Goal: Information Seeking & Learning: Learn about a topic

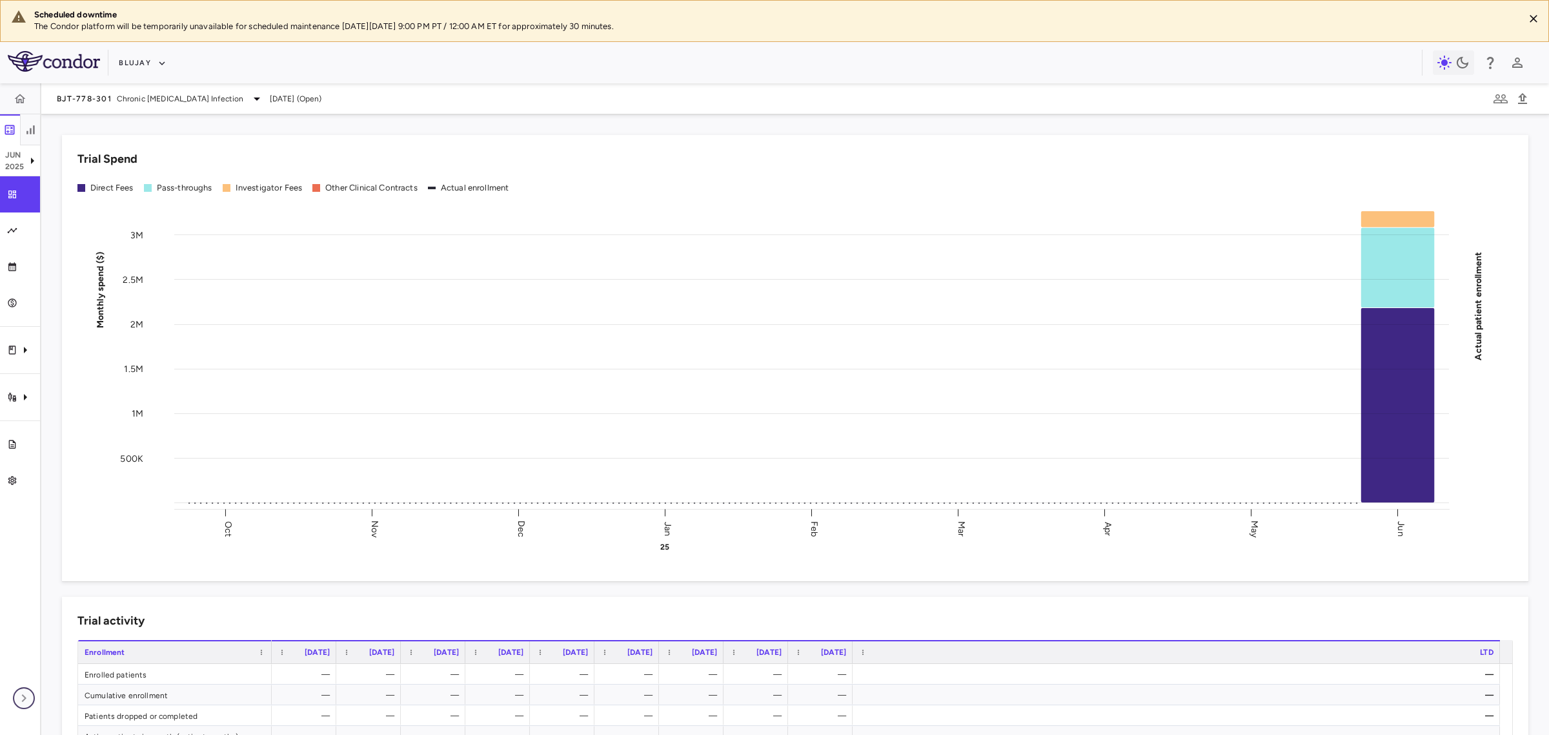
click at [18, 631] on icon "button" at bounding box center [23, 697] width 15 height 15
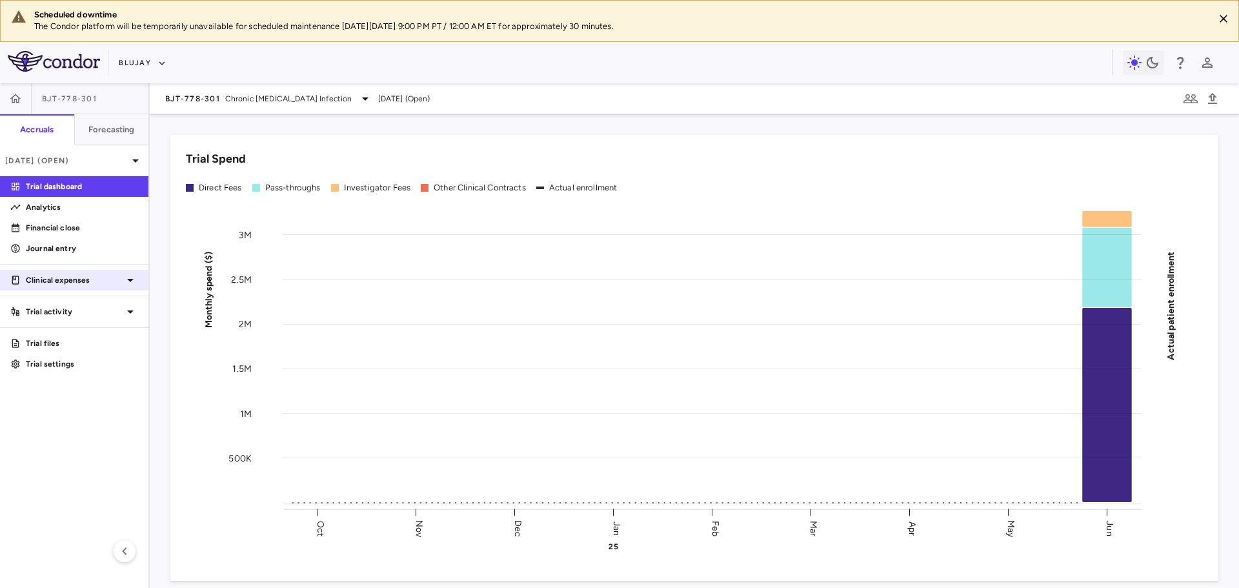
click at [137, 279] on div "Clinical expenses" at bounding box center [74, 280] width 148 height 23
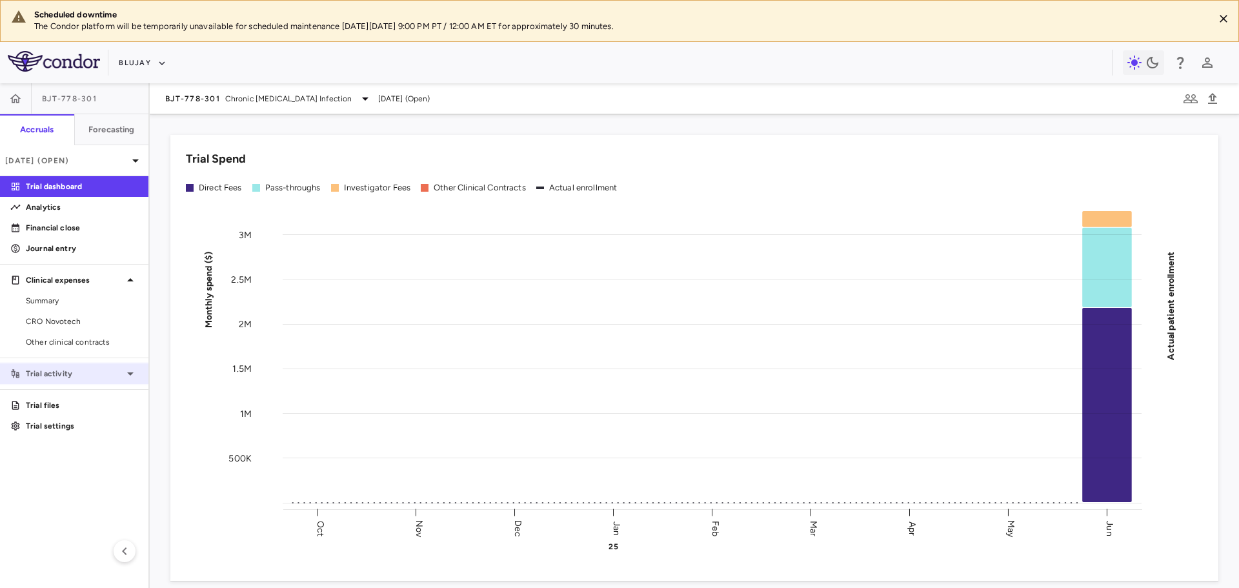
click at [122, 368] on p "Trial activity" at bounding box center [74, 374] width 97 height 12
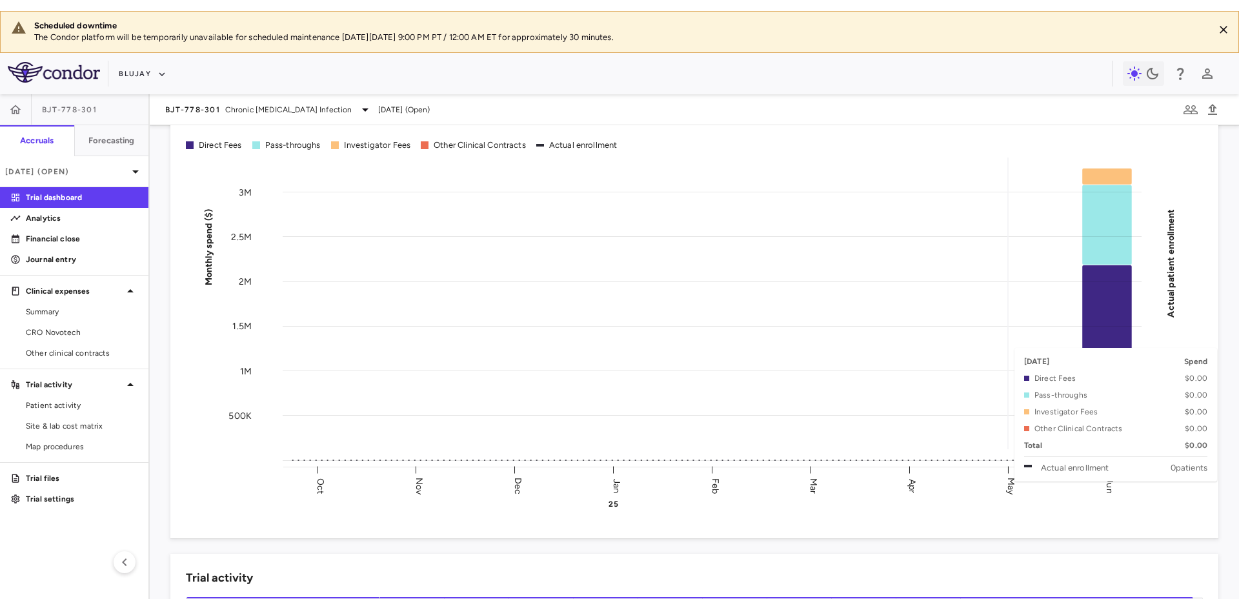
scroll to position [65, 0]
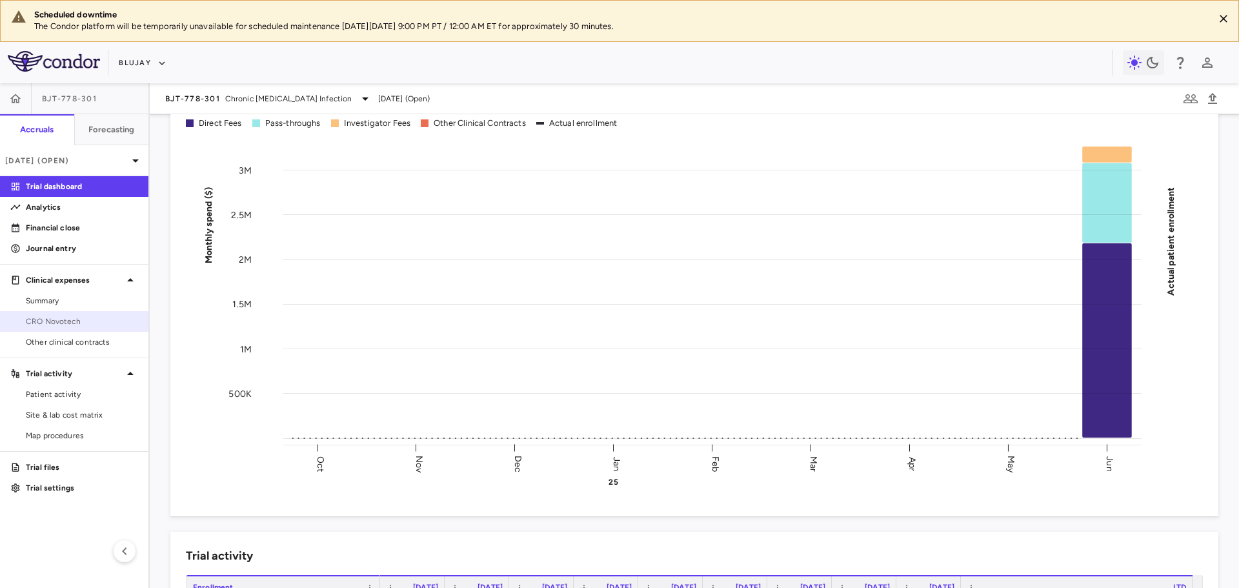
click at [75, 323] on span "CRO Novotech" at bounding box center [82, 322] width 112 height 12
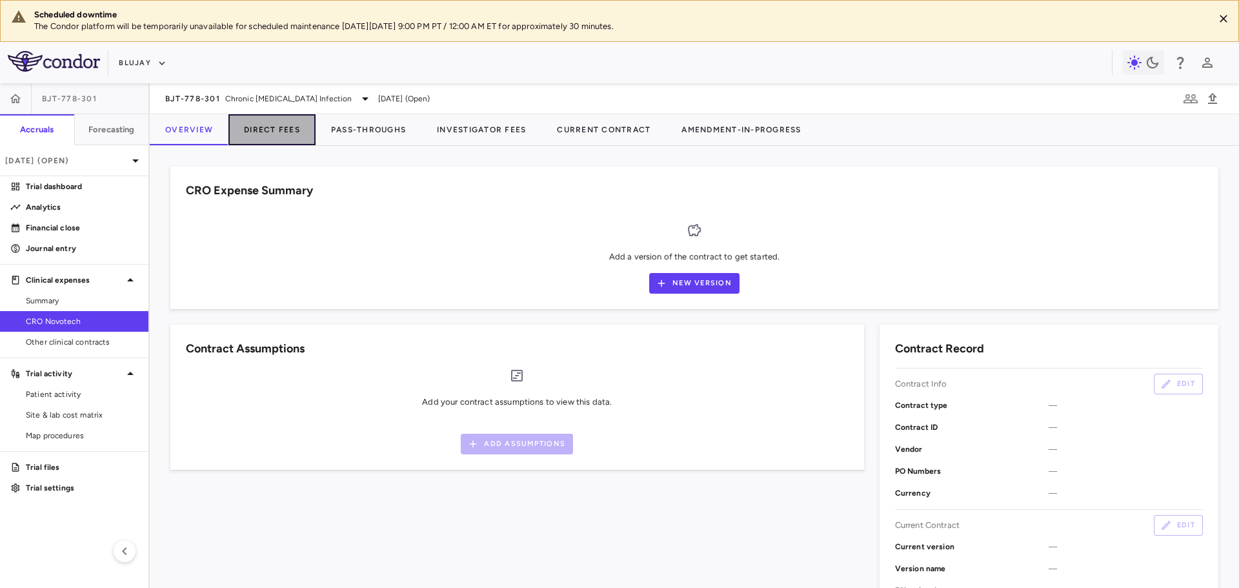
click at [257, 130] on button "Direct Fees" at bounding box center [272, 129] width 87 height 31
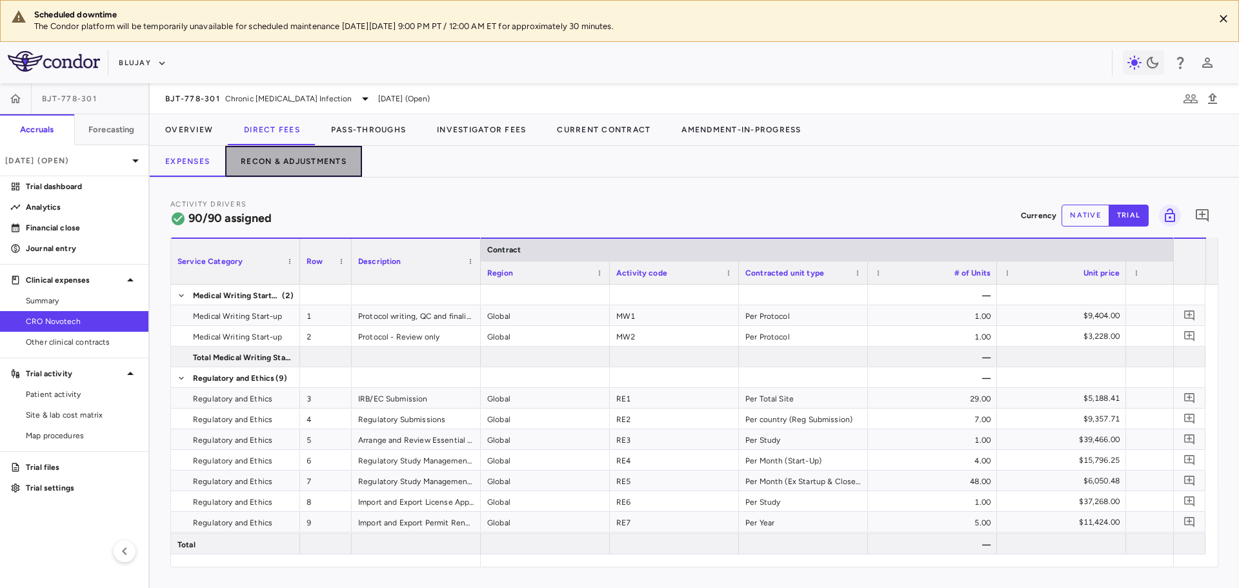
click at [322, 158] on button "Recon & Adjustments" at bounding box center [293, 161] width 137 height 31
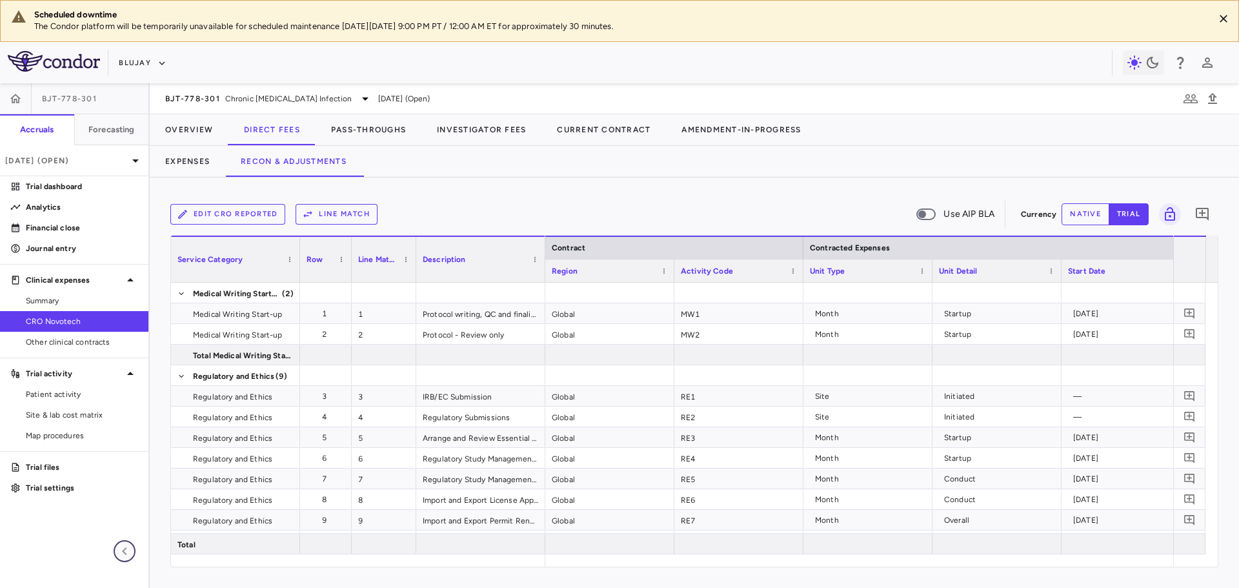
click at [128, 546] on icon "button" at bounding box center [124, 551] width 15 height 15
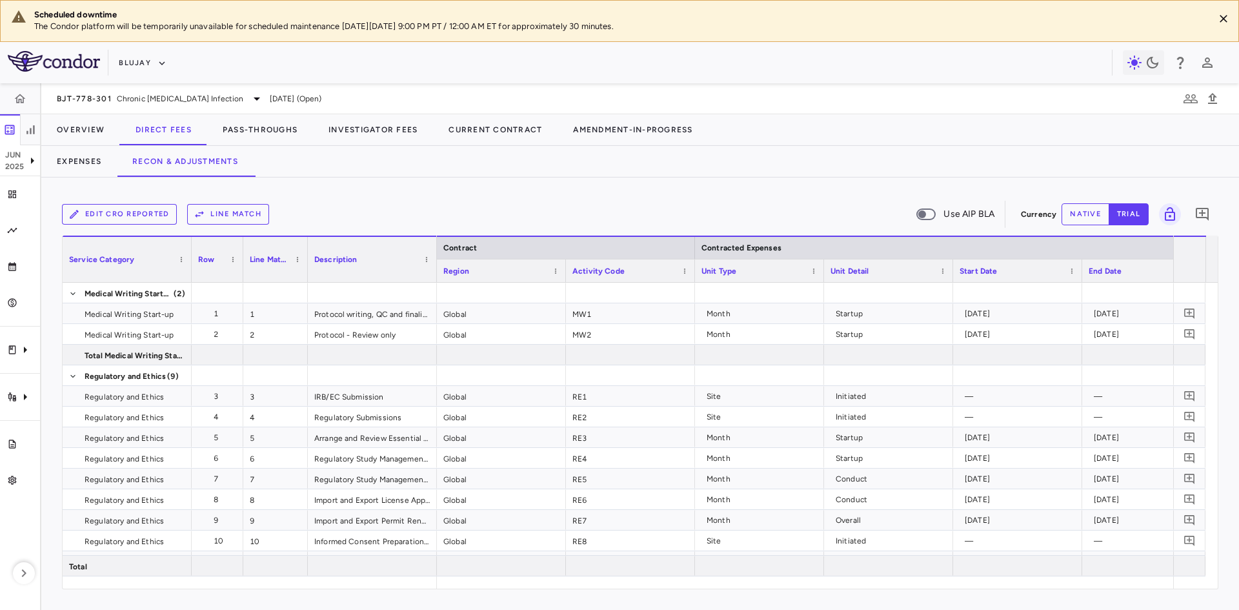
scroll to position [0, 83]
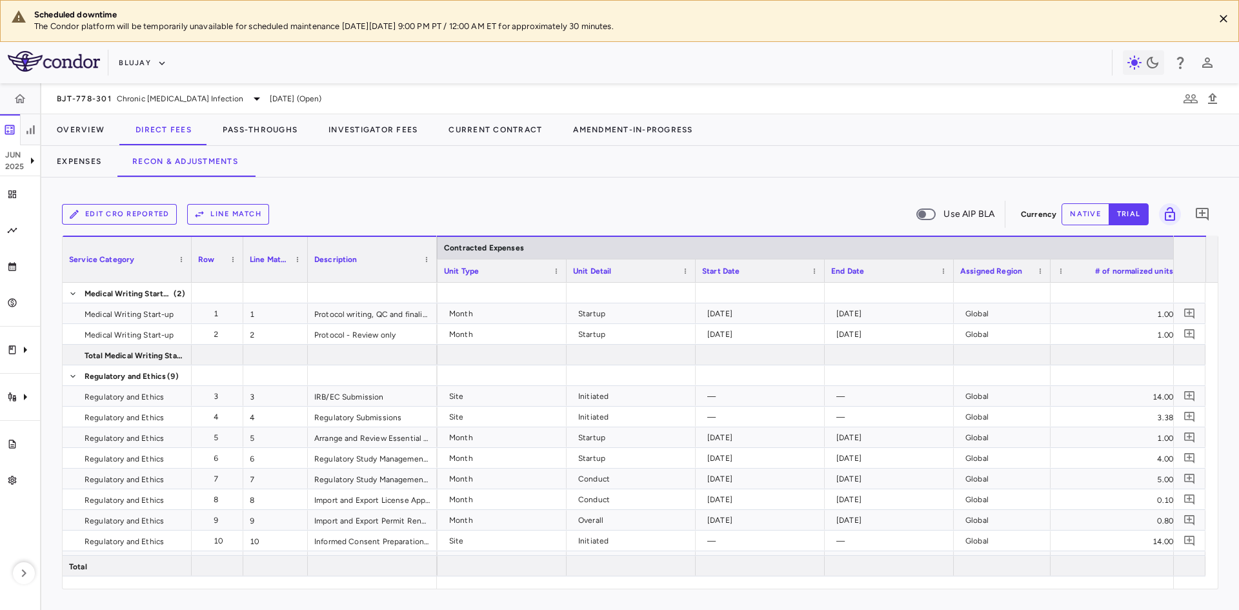
drag, startPoint x: 594, startPoint y: 589, endPoint x: 566, endPoint y: 580, distance: 29.2
click at [567, 587] on div "Service Category Drag here to set column labels Service Category Row 1" at bounding box center [640, 413] width 1157 height 354
click at [529, 312] on div "Month" at bounding box center [504, 313] width 111 height 21
click at [598, 315] on div "Startup" at bounding box center [633, 313] width 111 height 21
click at [498, 418] on div "Site" at bounding box center [504, 417] width 111 height 21
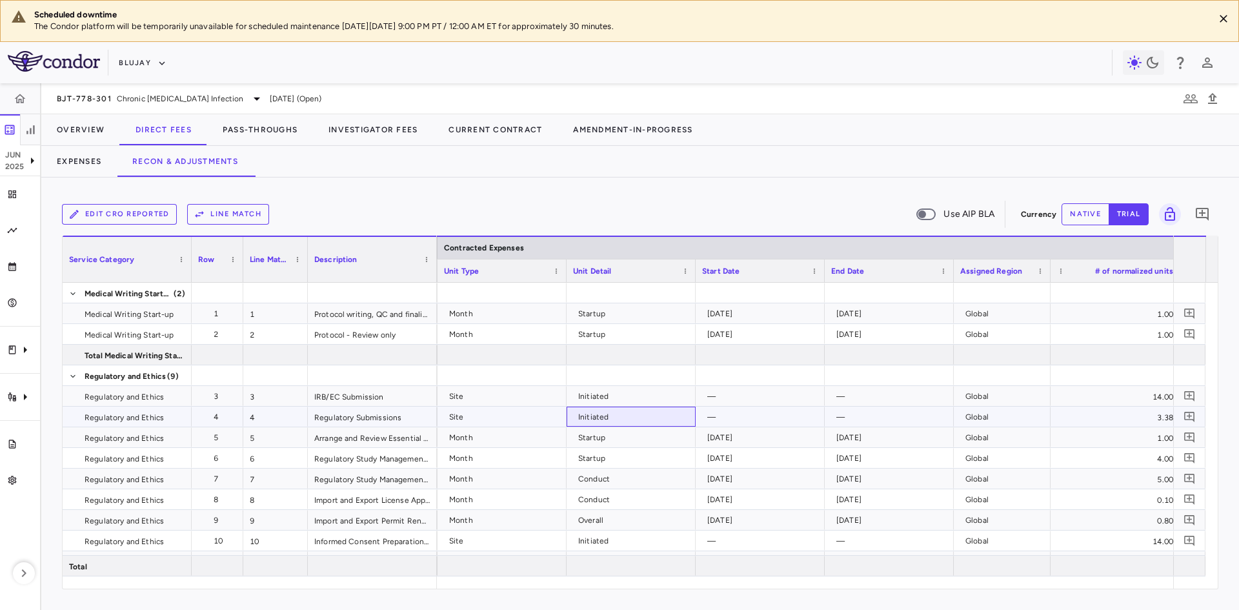
click at [634, 419] on div "Initiated" at bounding box center [633, 417] width 111 height 21
click at [758, 318] on div "[DATE]" at bounding box center [762, 313] width 111 height 21
click at [826, 321] on div "[DATE]" at bounding box center [892, 313] width 111 height 21
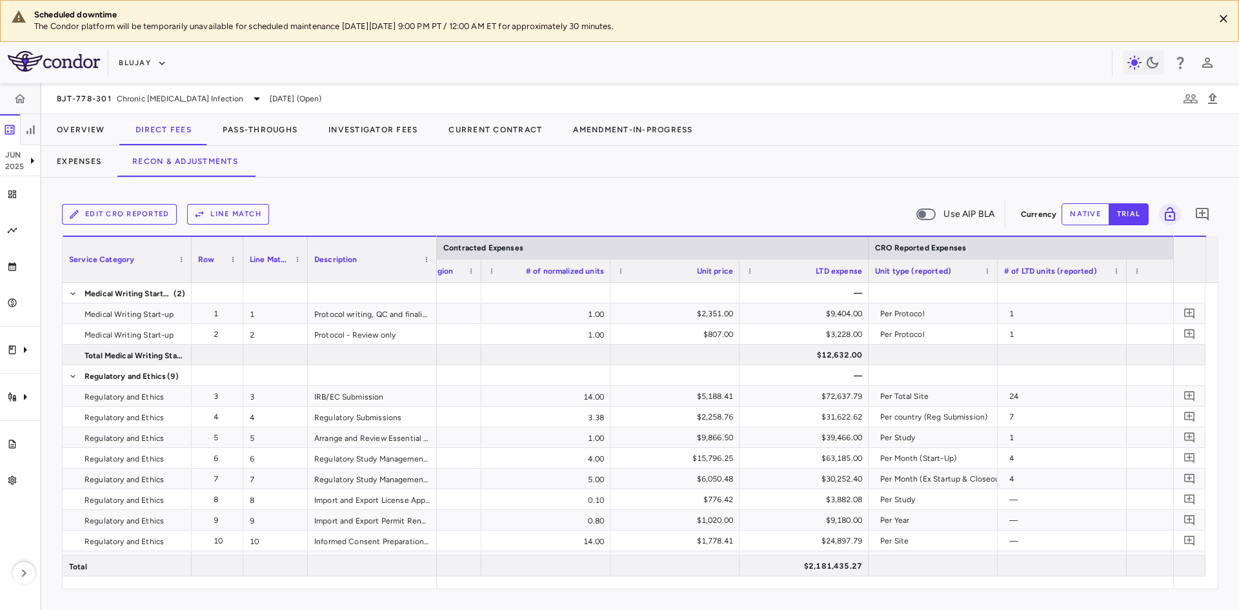
click at [826, 273] on span "LTD expense" at bounding box center [839, 271] width 46 height 9
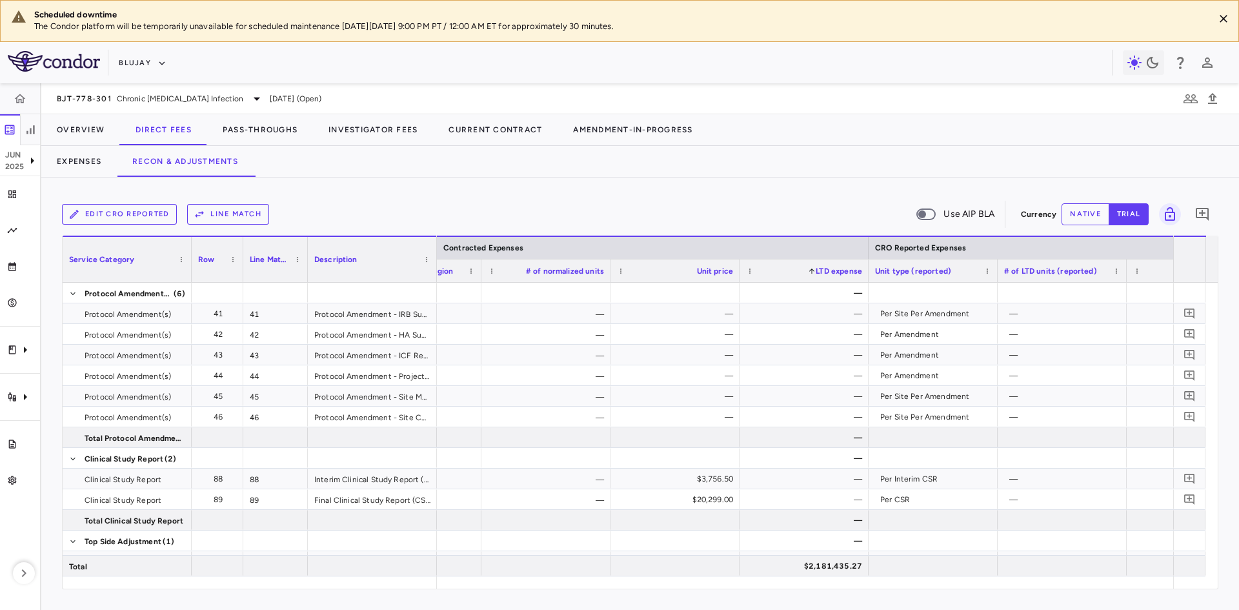
click at [826, 272] on span "LTD expense" at bounding box center [839, 271] width 46 height 9
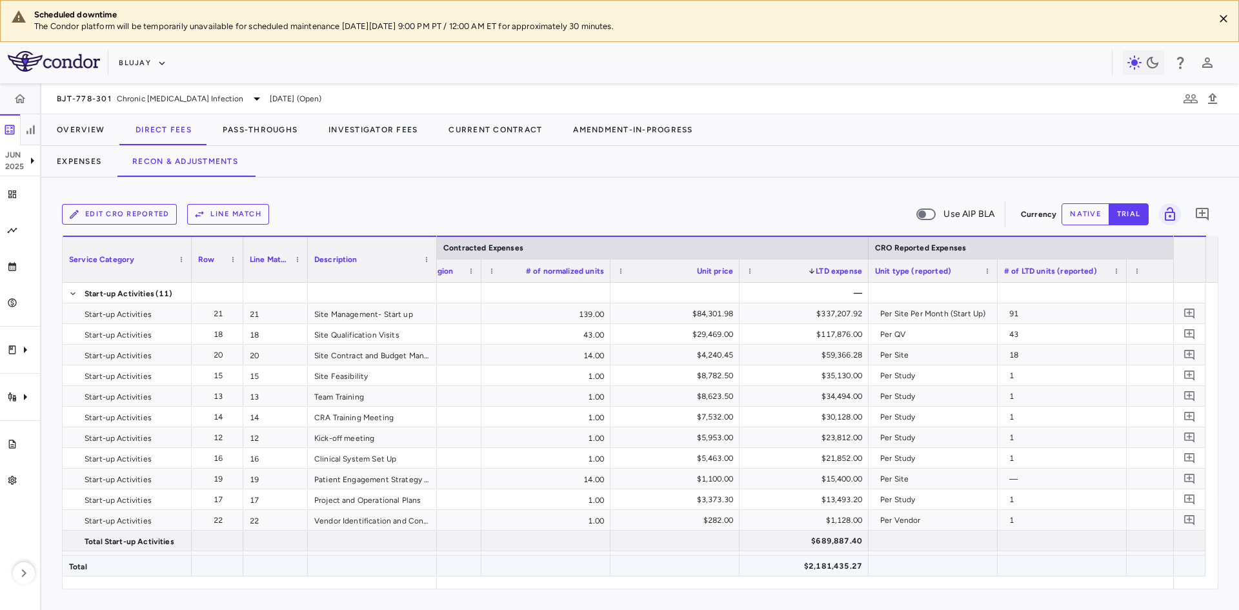
click at [822, 572] on div "$2,181,435.27" at bounding box center [806, 566] width 111 height 21
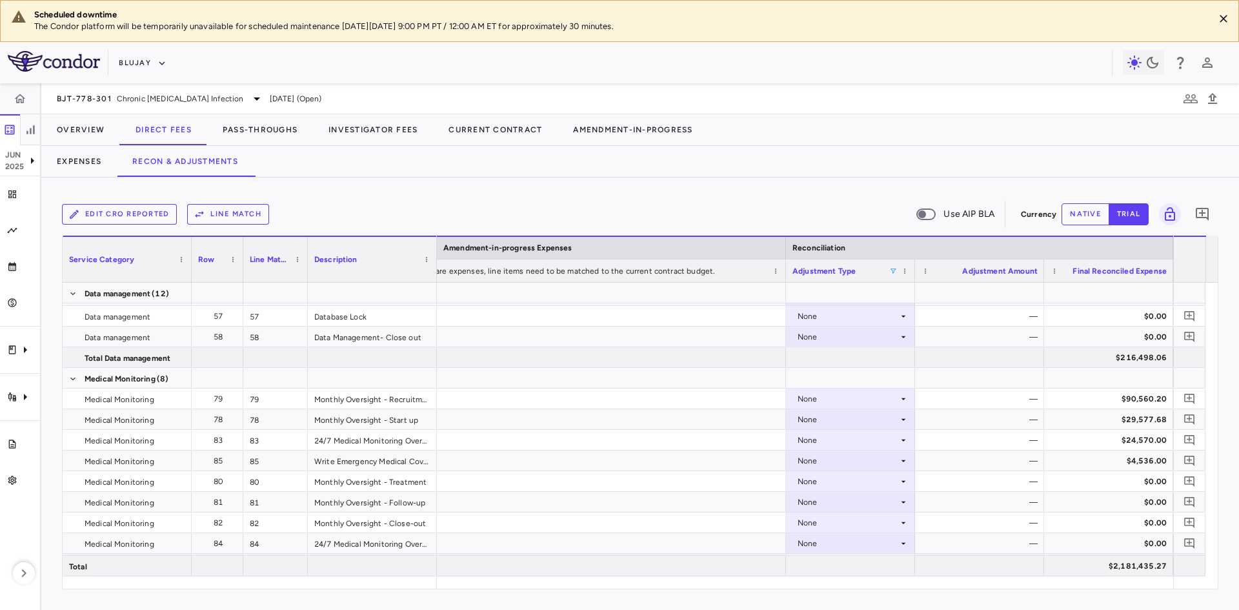
click at [826, 270] on span at bounding box center [893, 271] width 8 height 8
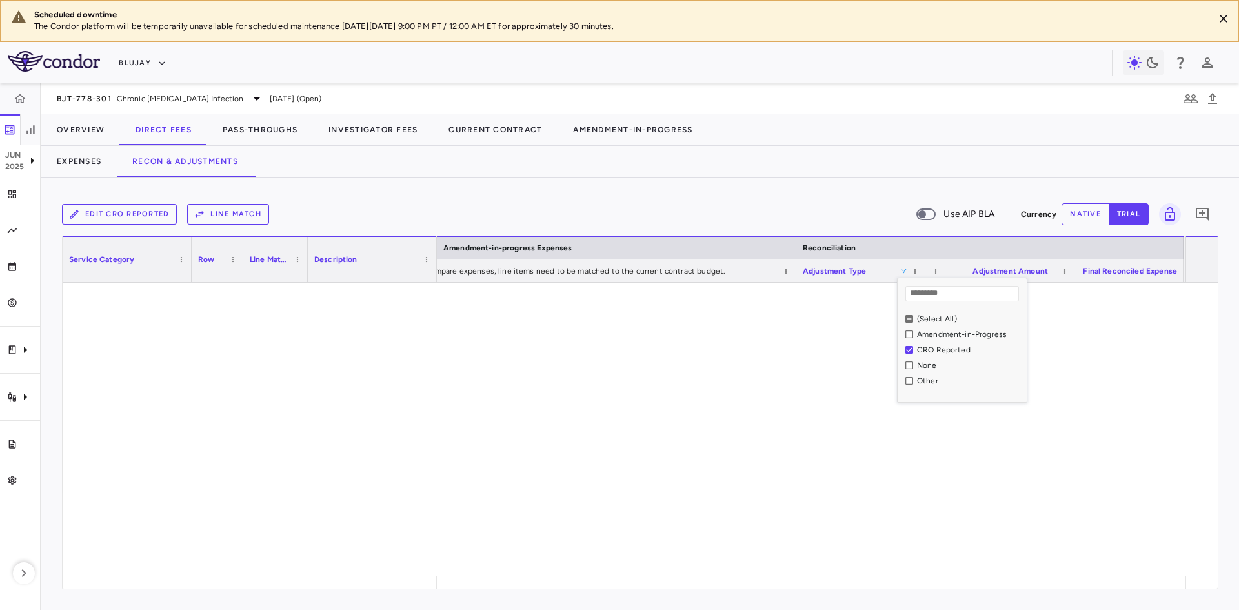
click at [826, 459] on div at bounding box center [811, 430] width 749 height 294
click at [826, 270] on span at bounding box center [904, 271] width 8 height 8
click at [826, 376] on div at bounding box center [811, 430] width 749 height 294
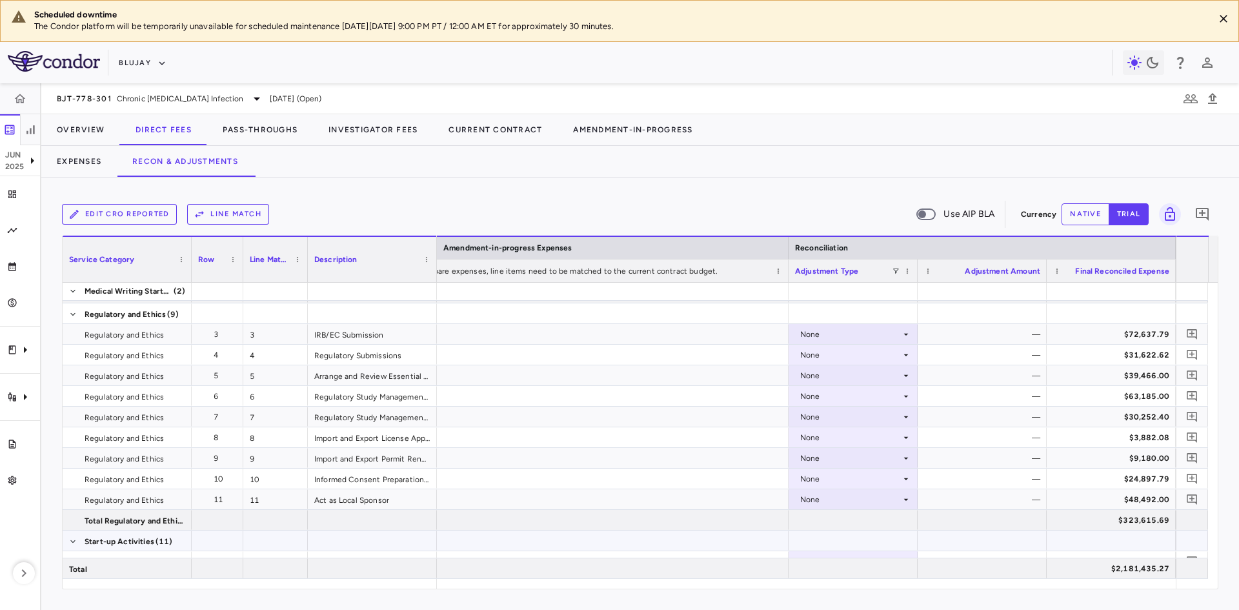
scroll to position [65, 0]
click at [1118, 573] on div "$2,181,435.27" at bounding box center [1114, 568] width 111 height 21
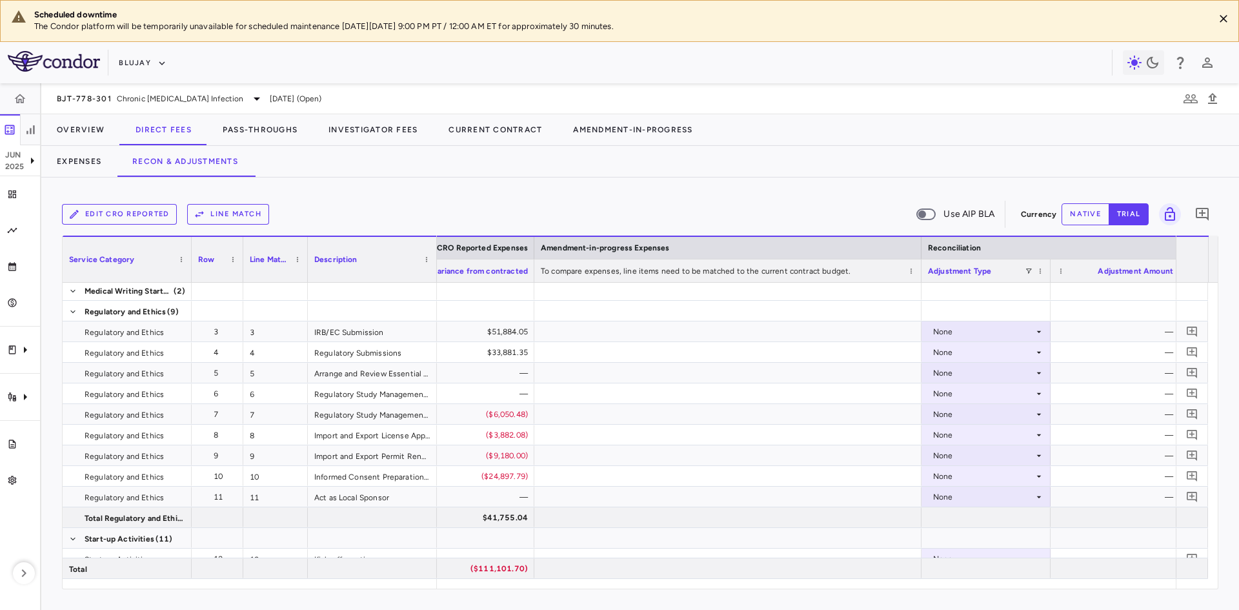
scroll to position [0, 0]
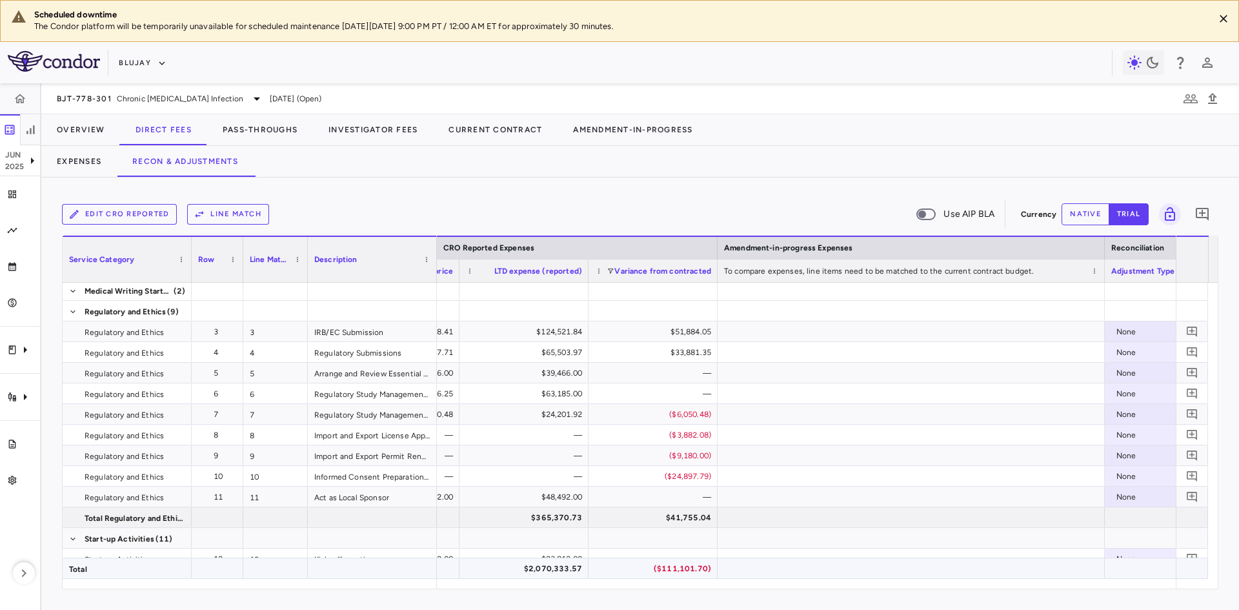
click at [637, 570] on div "($111,101.70)" at bounding box center [655, 568] width 111 height 21
click at [609, 271] on span at bounding box center [611, 271] width 8 height 8
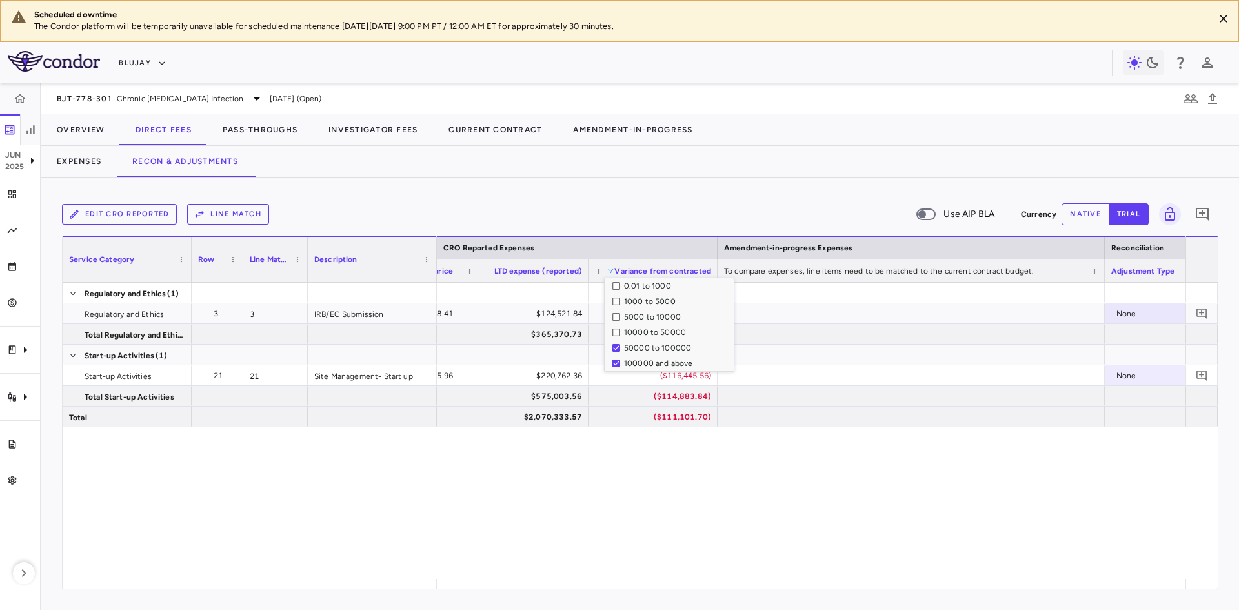
click at [631, 503] on div "91 $2,425.96 $220,762.36 ($116,445.56) None — $575,003.56 ($114,883.84) $2,070,…" at bounding box center [811, 431] width 749 height 296
click at [32, 568] on button "button" at bounding box center [24, 573] width 22 height 22
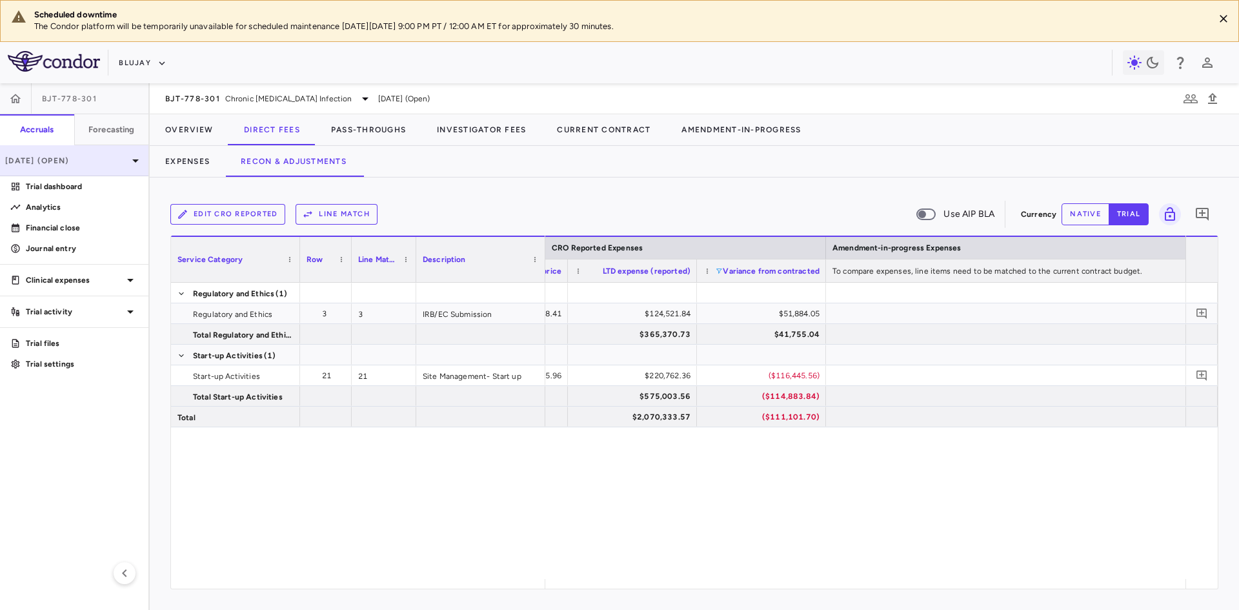
click at [117, 156] on p "[DATE] (Open)" at bounding box center [66, 161] width 123 height 12
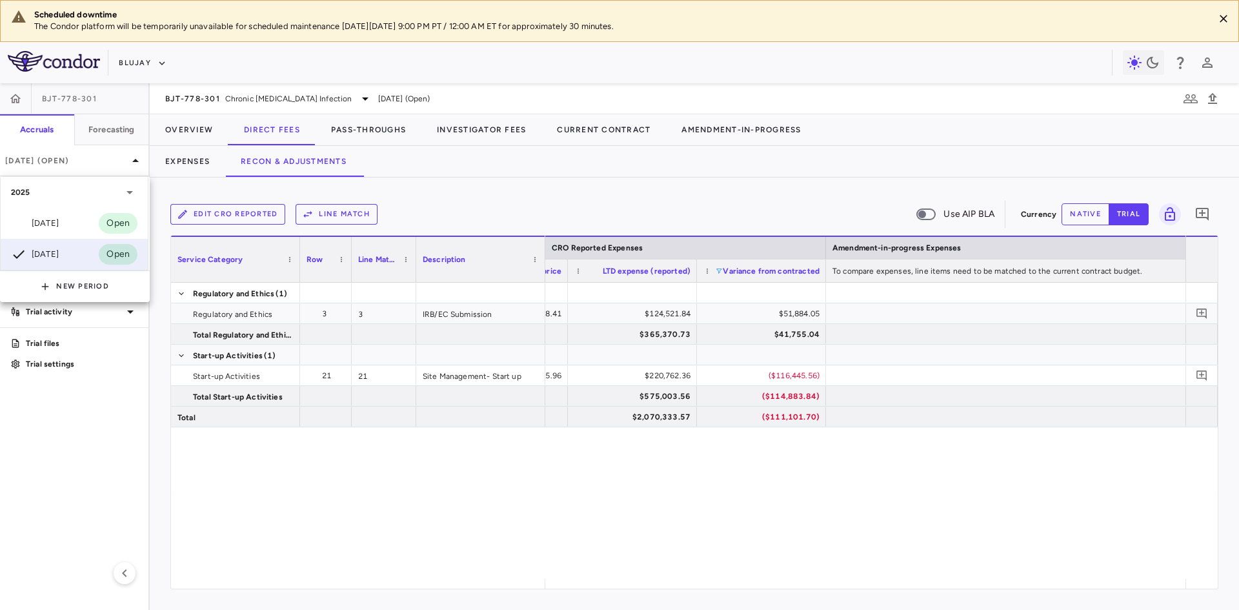
click at [90, 428] on div at bounding box center [619, 305] width 1239 height 610
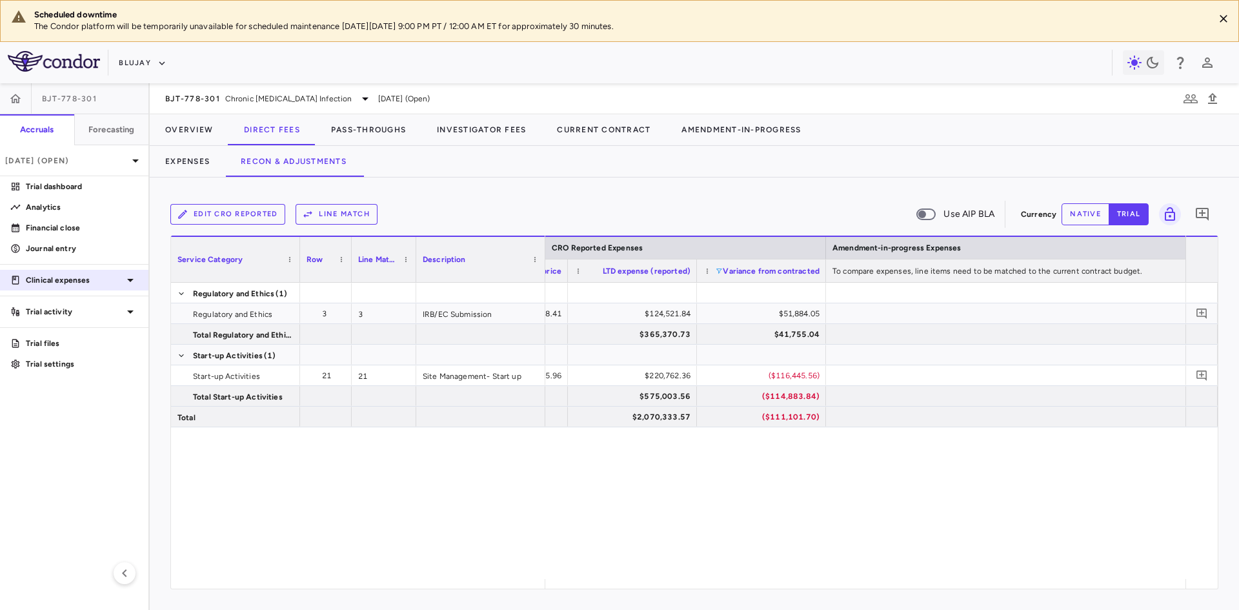
click at [130, 283] on icon at bounding box center [130, 279] width 15 height 15
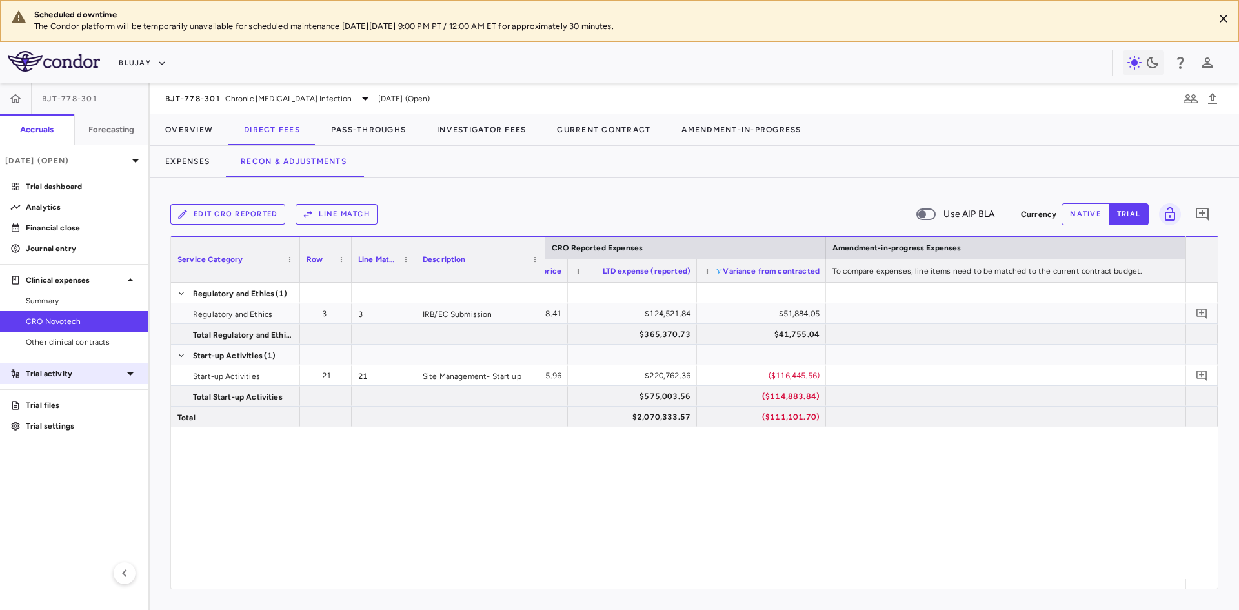
click at [123, 372] on icon at bounding box center [130, 373] width 15 height 15
click at [77, 416] on span "Site & lab cost matrix" at bounding box center [82, 415] width 112 height 12
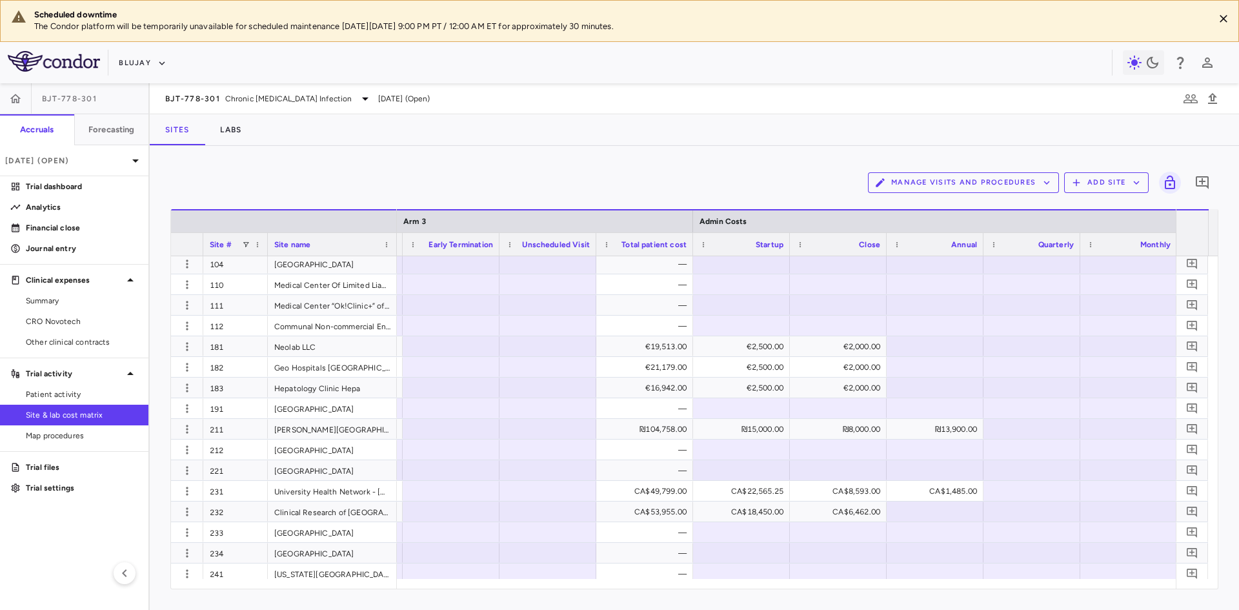
scroll to position [0, 12015]
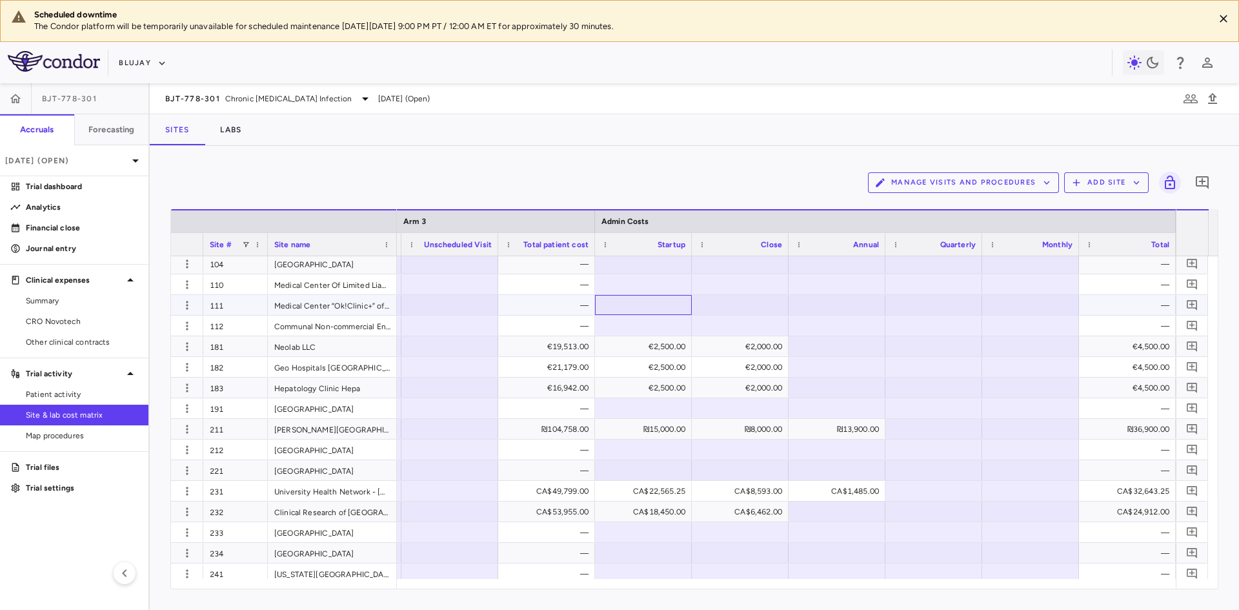
click at [662, 307] on div at bounding box center [644, 305] width 84 height 19
click at [652, 304] on input "number" at bounding box center [653, 306] width 76 height 21
click at [709, 301] on div at bounding box center [740, 305] width 84 height 19
click at [813, 305] on div at bounding box center [837, 305] width 84 height 19
click at [290, 185] on div "Manage Visits and Procedures Add Site 0" at bounding box center [694, 183] width 1048 height 32
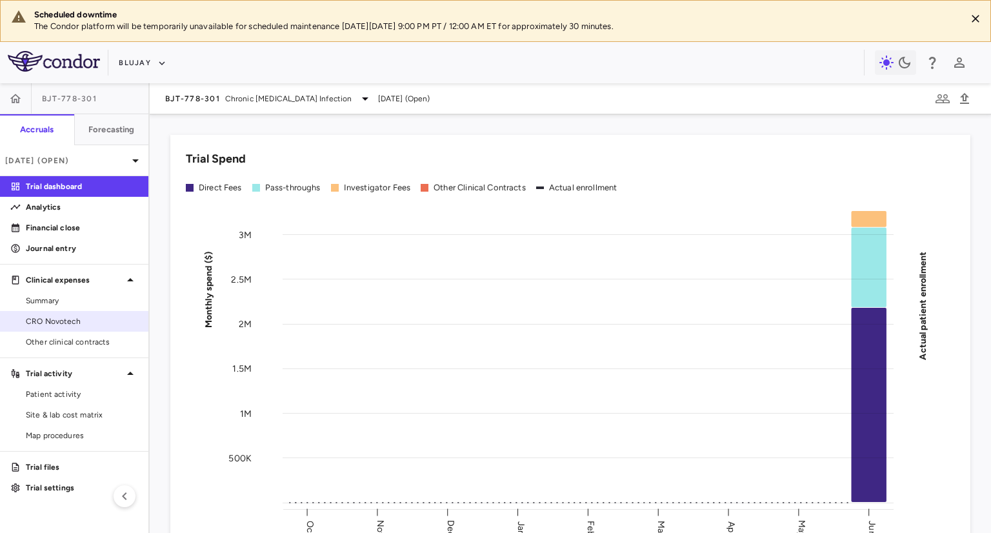
click at [65, 319] on span "CRO Novotech" at bounding box center [82, 322] width 112 height 12
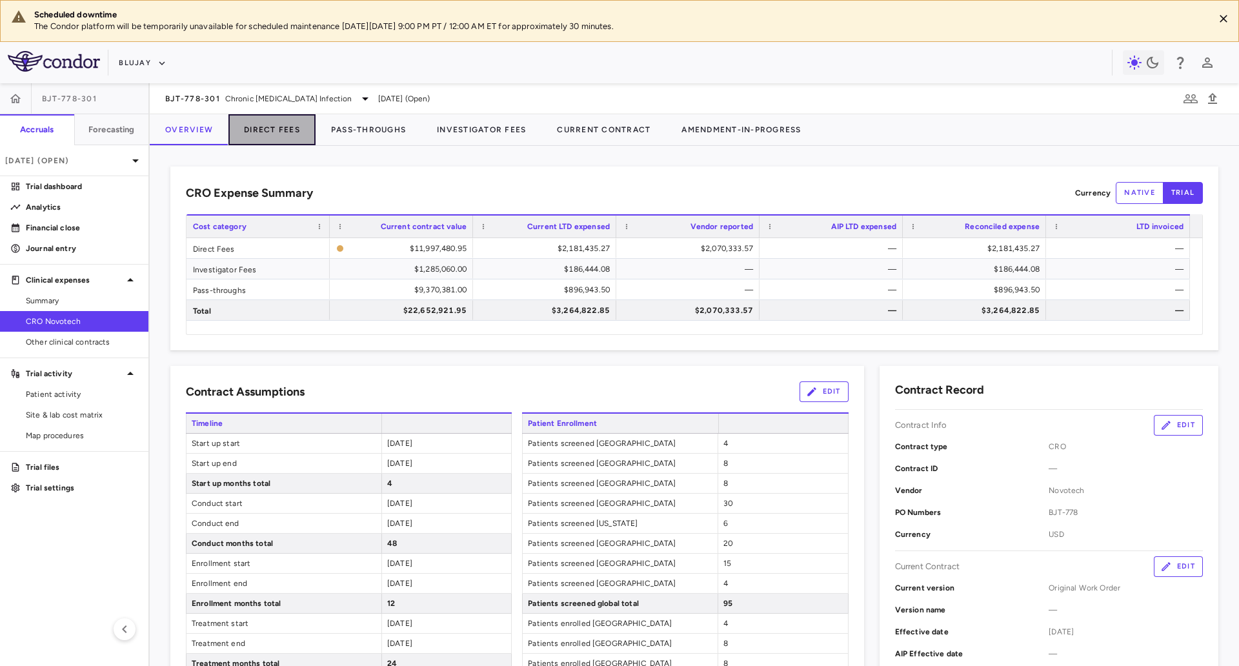
click at [278, 128] on button "Direct Fees" at bounding box center [272, 129] width 87 height 31
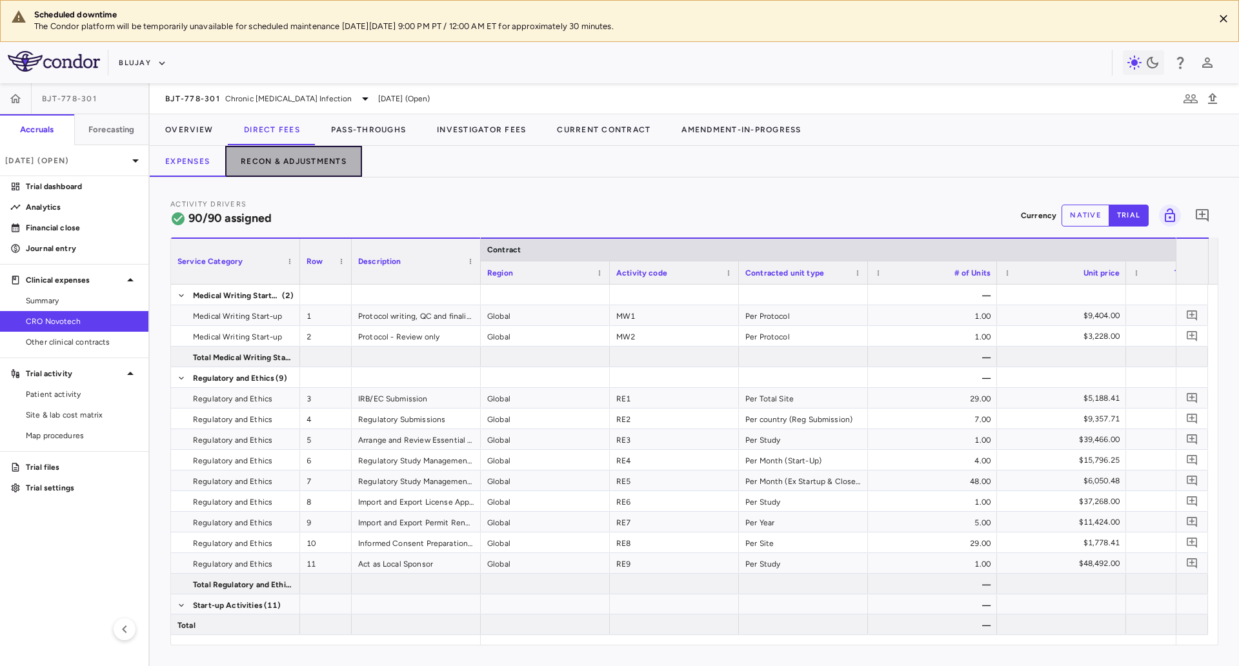
click at [298, 158] on button "Recon & Adjustments" at bounding box center [293, 161] width 137 height 31
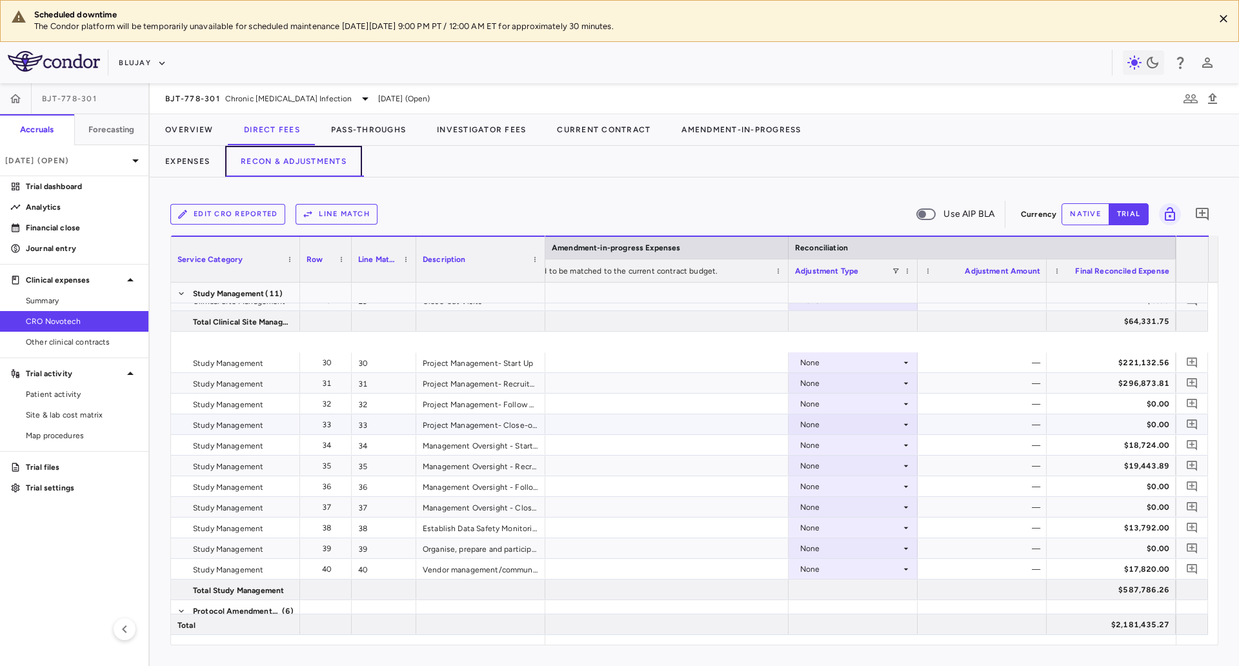
scroll to position [812, 0]
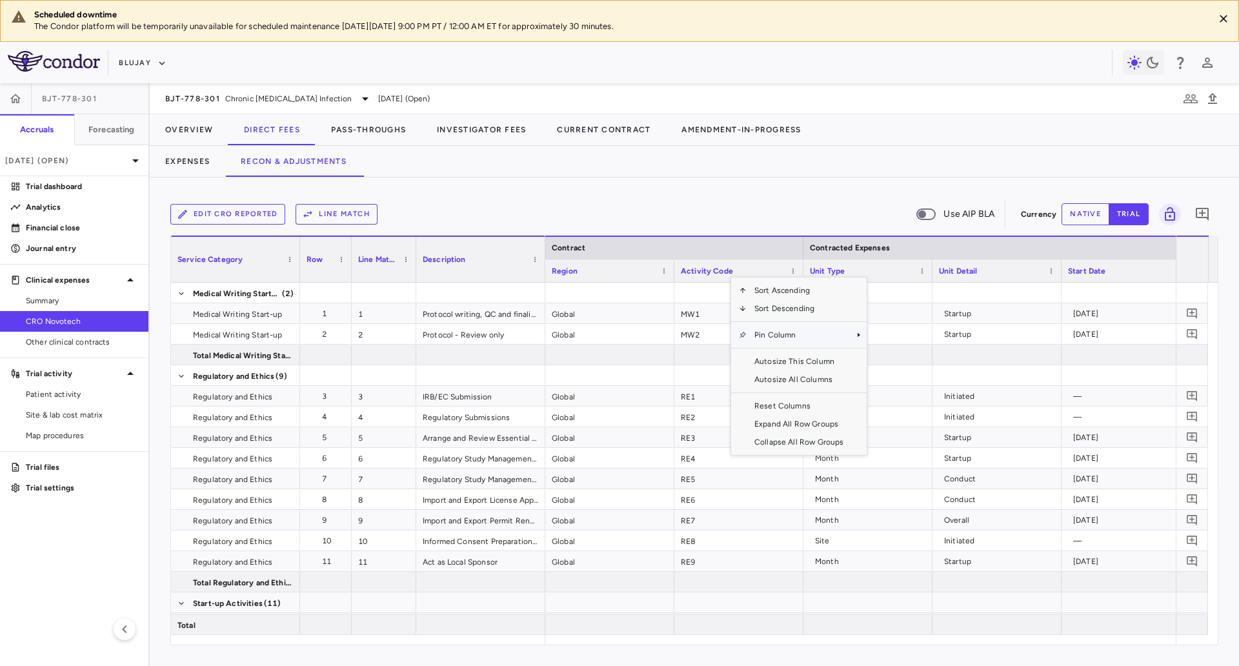
click at [826, 342] on span "Pin Column" at bounding box center [799, 335] width 105 height 18
click at [902, 357] on span "Pin Left" at bounding box center [904, 358] width 48 height 18
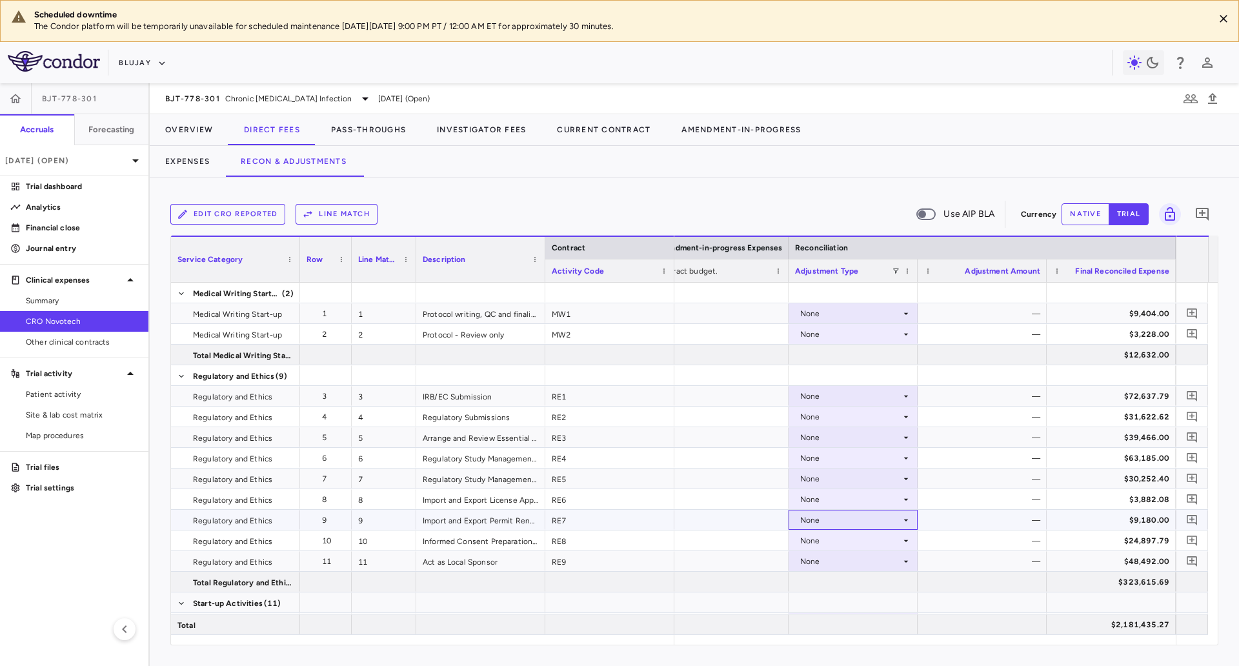
click at [873, 518] on div "None" at bounding box center [850, 520] width 101 height 21
click at [881, 533] on li "CRO Reported" at bounding box center [853, 564] width 128 height 19
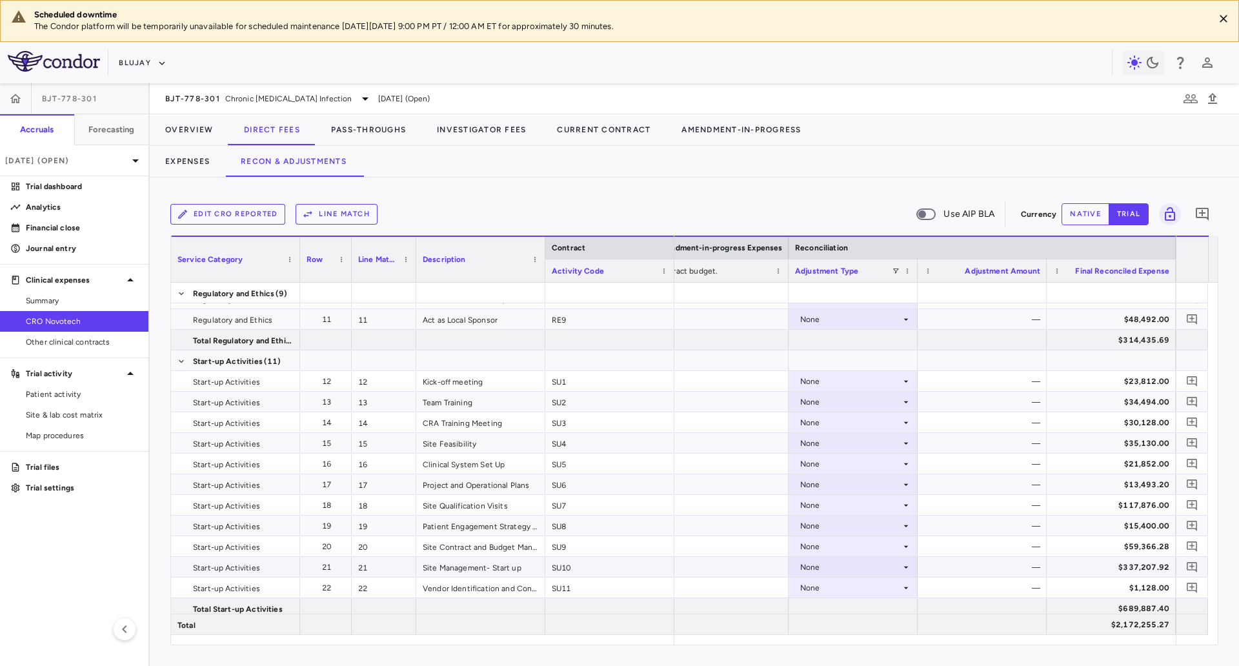
click at [865, 533] on div "None" at bounding box center [850, 567] width 101 height 21
click at [869, 533] on div "CRO Reported" at bounding box center [845, 612] width 61 height 12
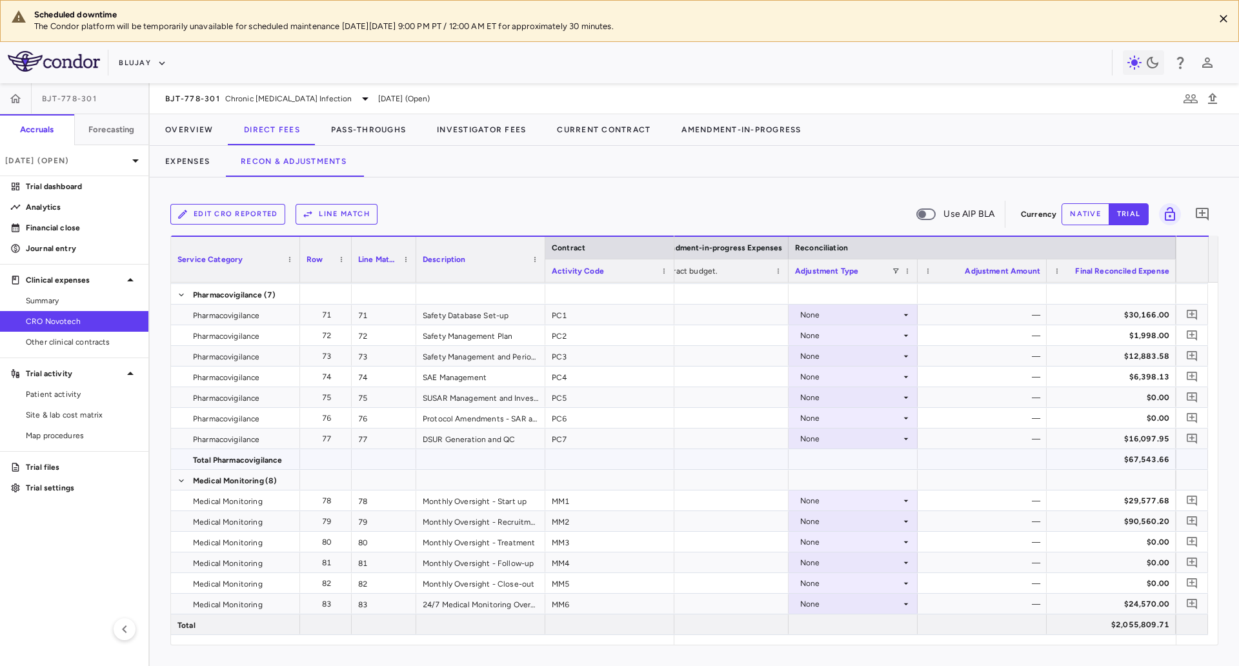
click at [864, 445] on div "None" at bounding box center [850, 439] width 101 height 21
click at [852, 485] on div "CRO Reported" at bounding box center [845, 484] width 61 height 12
click at [788, 201] on div "Edit CRO reported Line Match Use AIP BLA" at bounding box center [593, 214] width 846 height 27
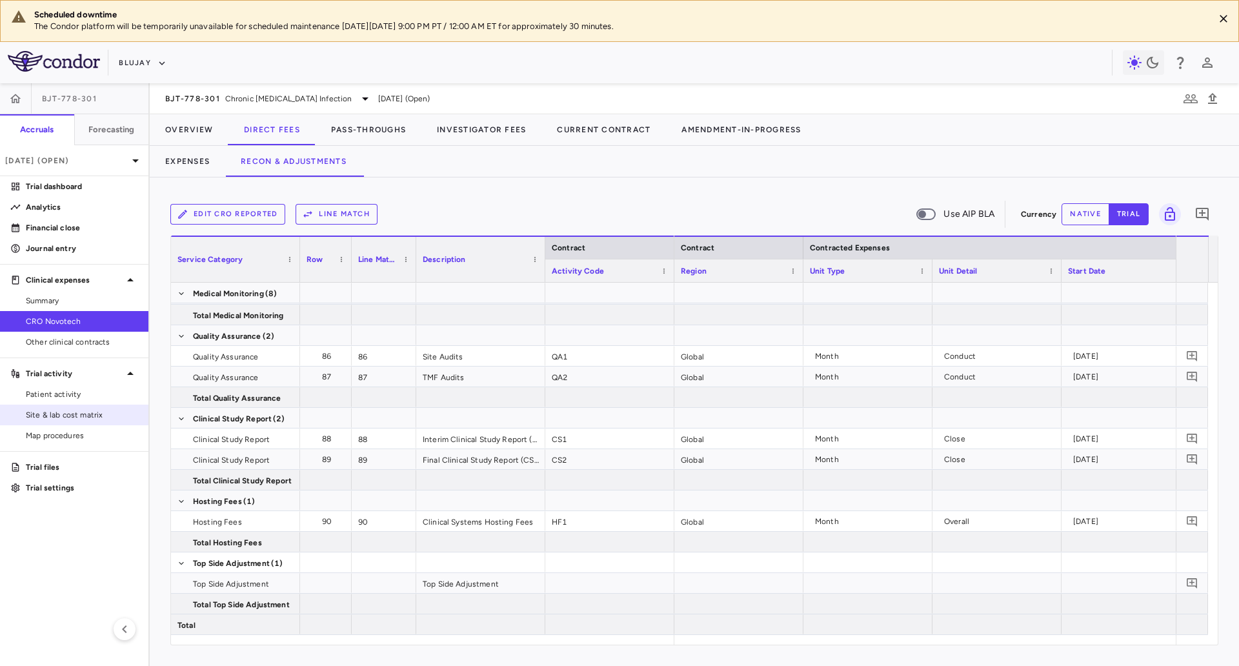
click at [47, 415] on span "Site & lab cost matrix" at bounding box center [82, 415] width 112 height 12
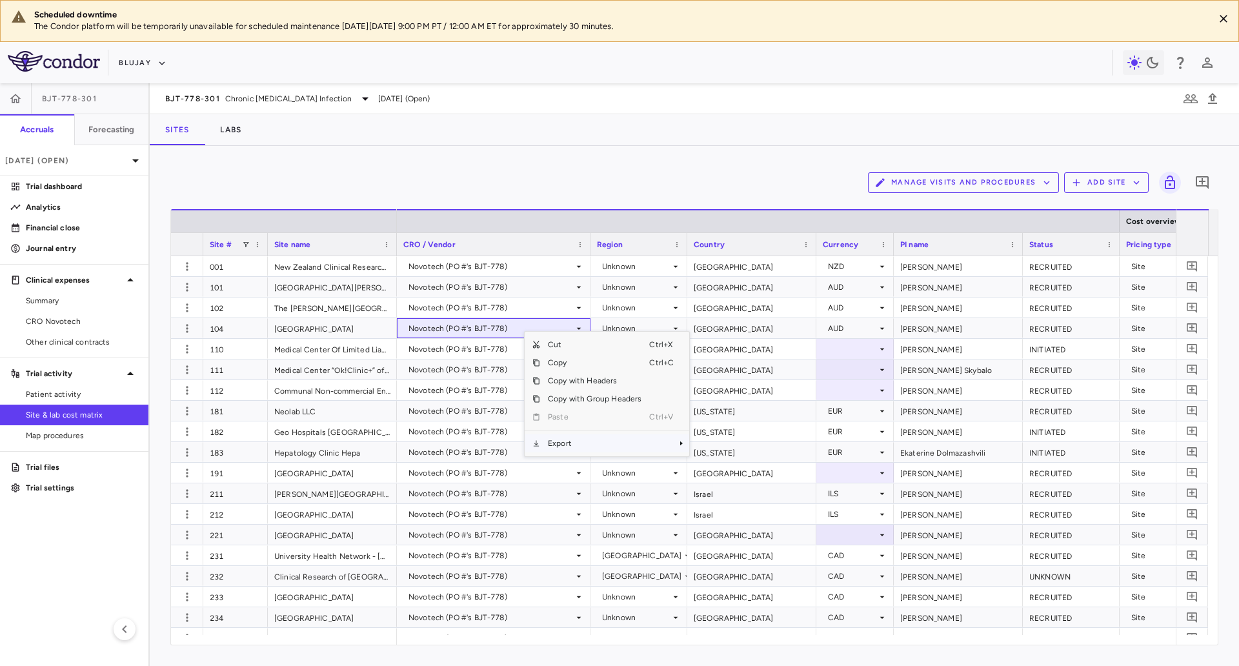
click at [588, 442] on span "Export" at bounding box center [594, 443] width 109 height 18
click at [651, 447] on span "Context Menu" at bounding box center [663, 443] width 28 height 18
click at [729, 468] on span "Excel Export" at bounding box center [732, 466] width 61 height 18
